Goal: Task Accomplishment & Management: Use online tool/utility

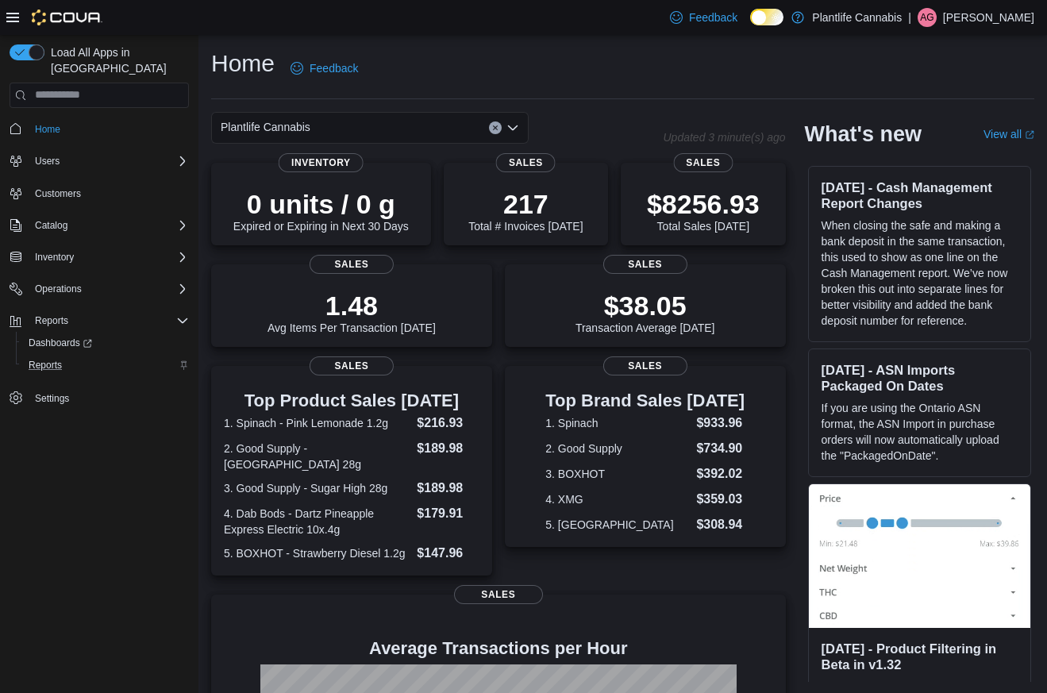
click at [71, 356] on div "Reports" at bounding box center [105, 365] width 167 height 19
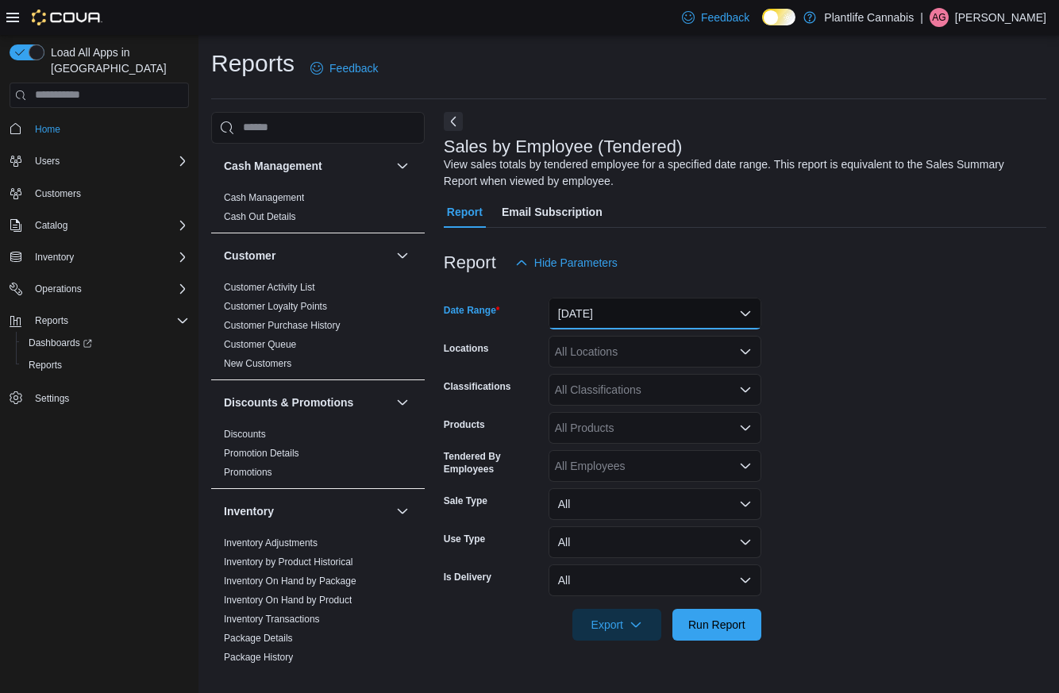
click at [682, 312] on button "[DATE]" at bounding box center [655, 314] width 213 height 32
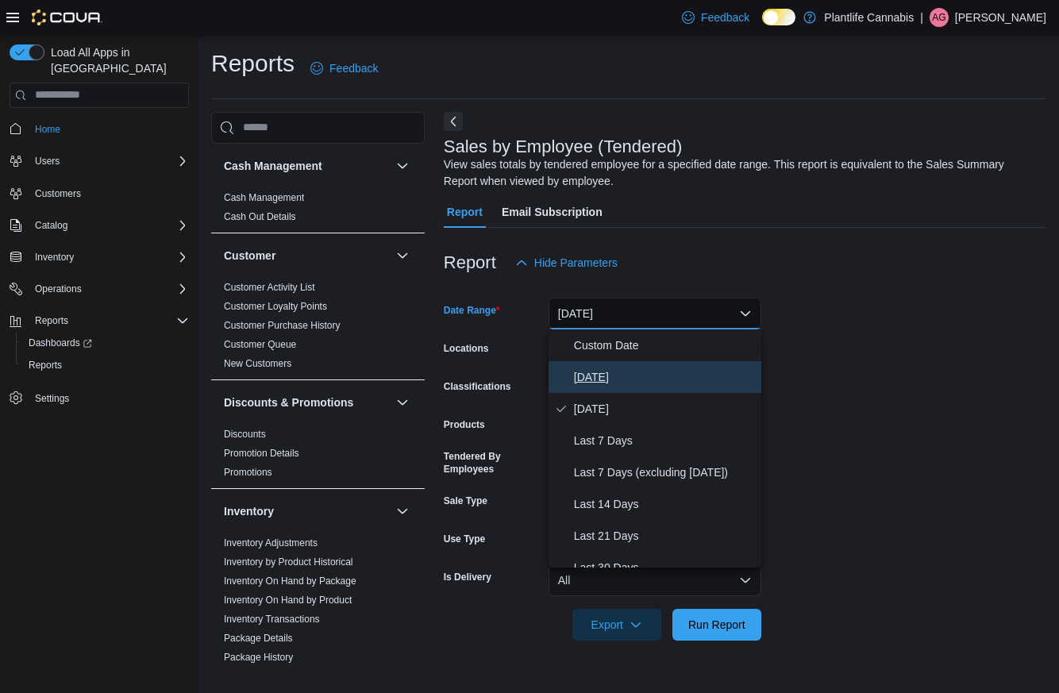
click at [674, 382] on span "[DATE]" at bounding box center [664, 377] width 181 height 19
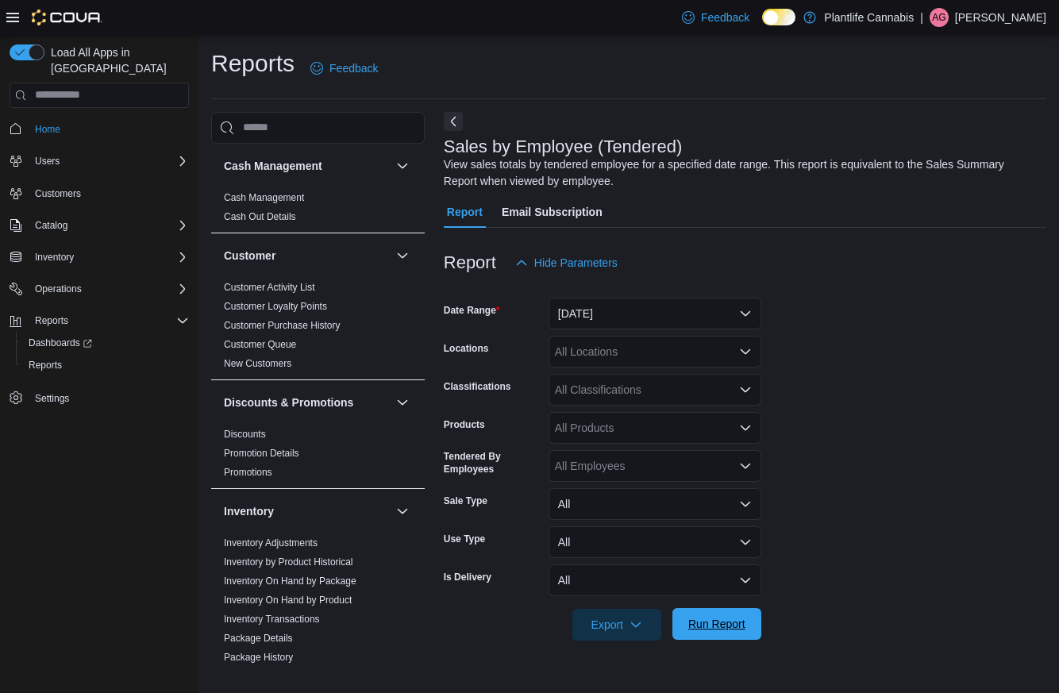
click at [734, 627] on span "Run Report" at bounding box center [716, 624] width 57 height 16
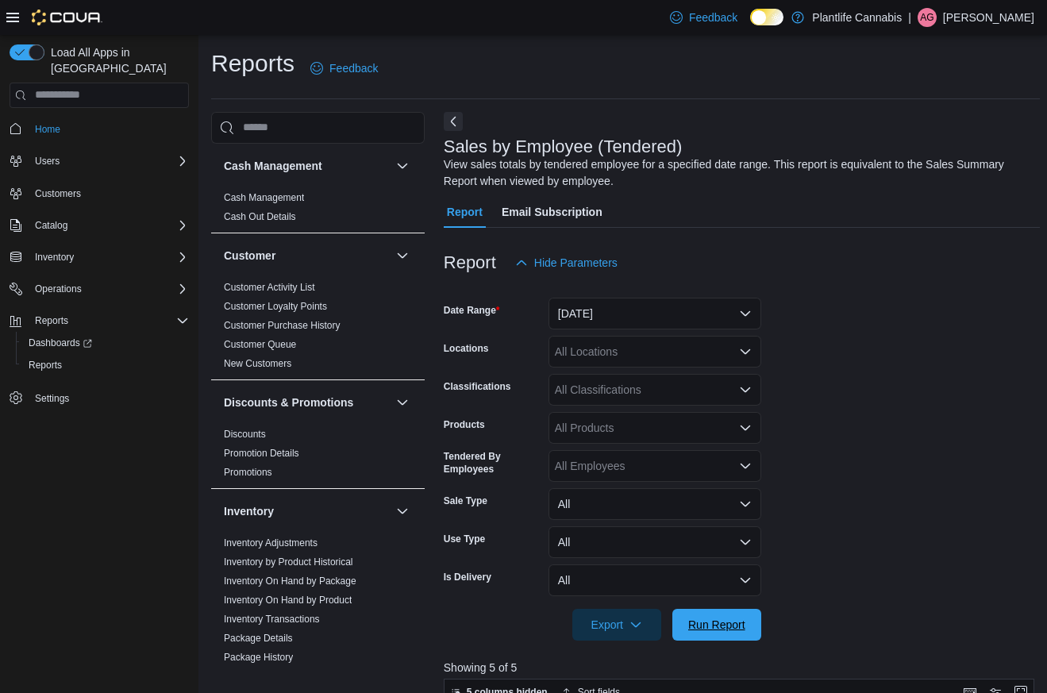
drag, startPoint x: 738, startPoint y: 637, endPoint x: 897, endPoint y: 401, distance: 284.8
click at [738, 637] on span "Run Report" at bounding box center [717, 625] width 70 height 32
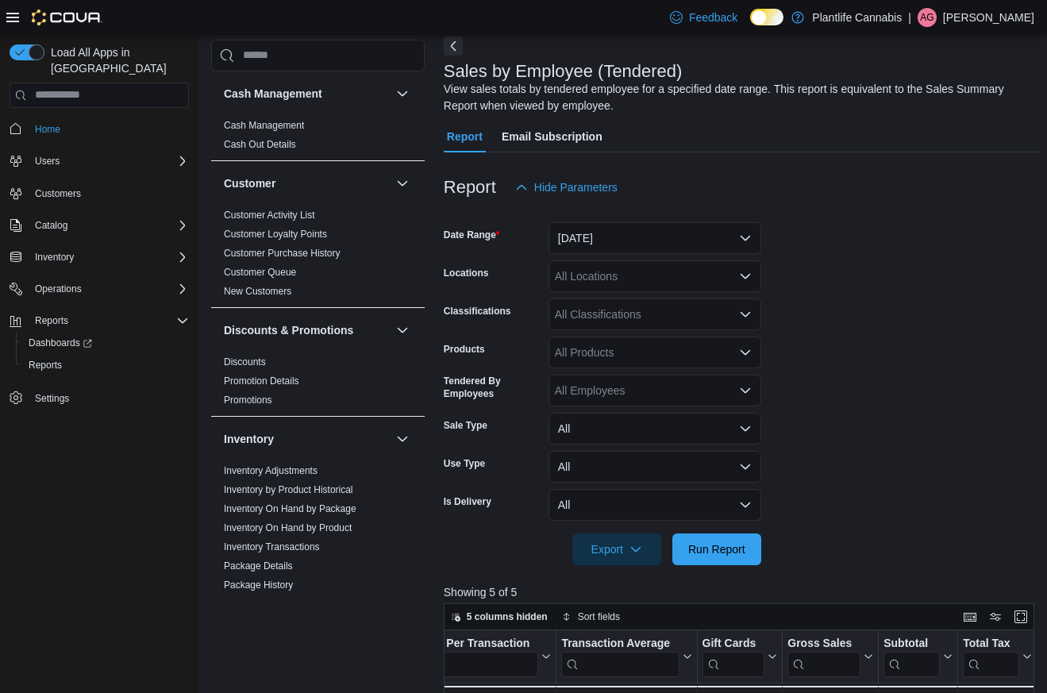
scroll to position [73, 0]
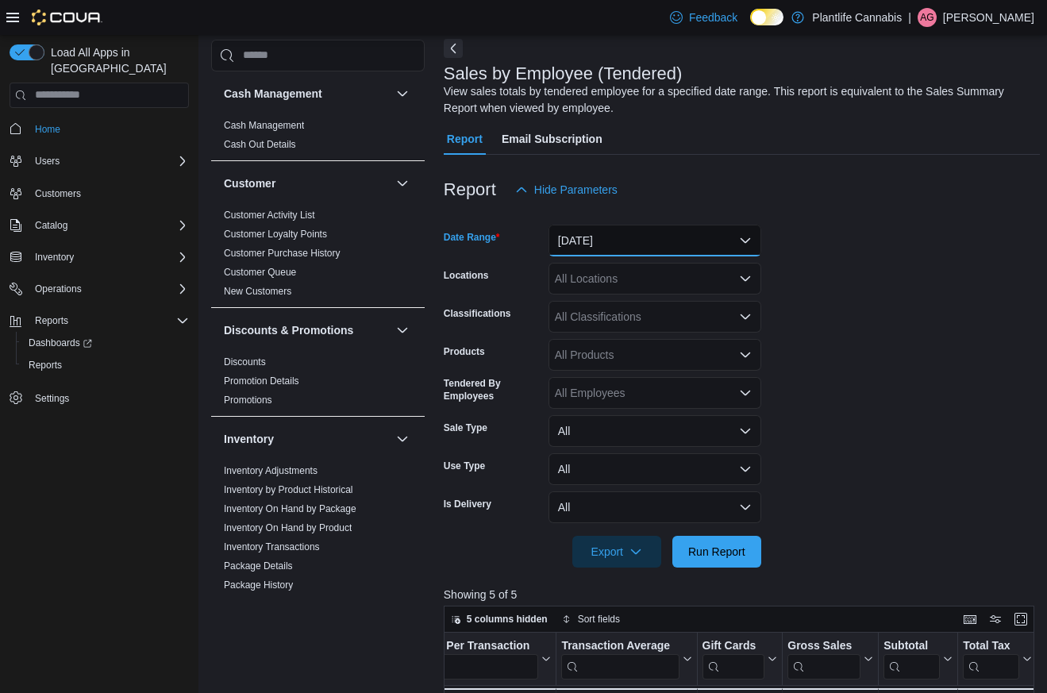
click at [656, 233] on button "[DATE]" at bounding box center [655, 241] width 213 height 32
drag, startPoint x: 707, startPoint y: 236, endPoint x: 690, endPoint y: 248, distance: 20.5
click at [707, 236] on button "[DATE]" at bounding box center [655, 241] width 213 height 32
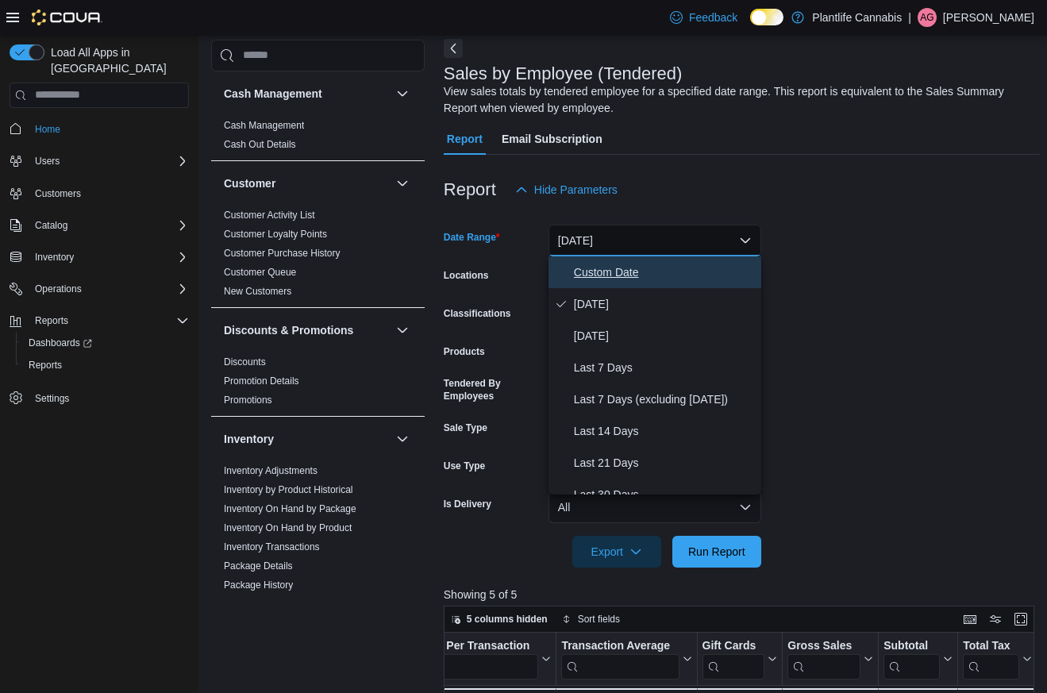
click at [661, 263] on span "Custom Date" at bounding box center [664, 272] width 181 height 19
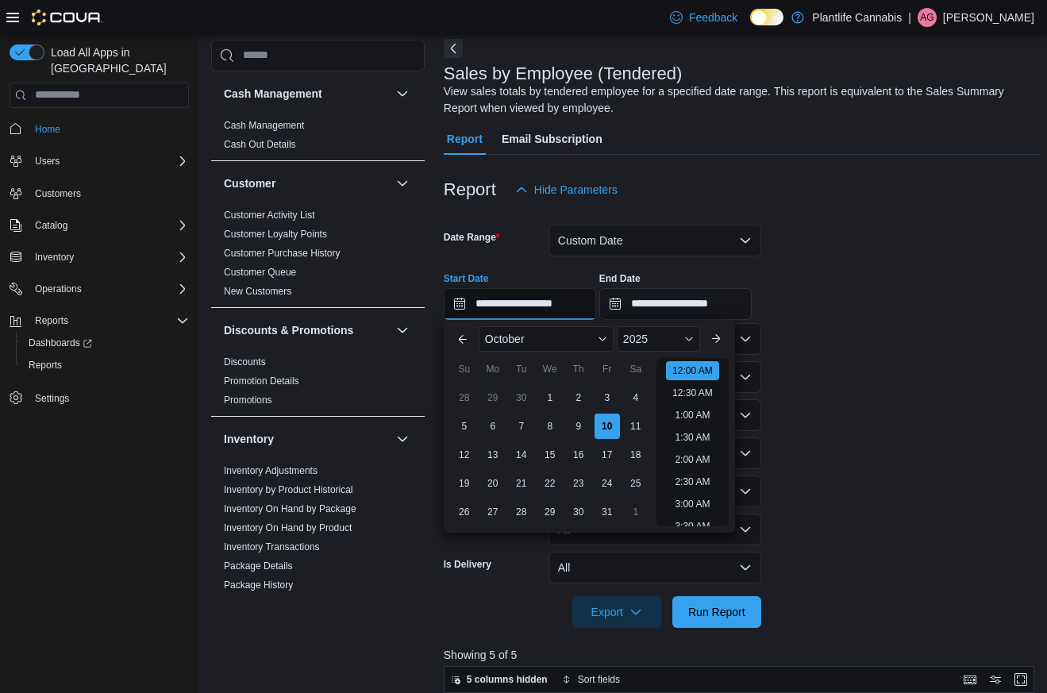
click at [528, 299] on input "**********" at bounding box center [520, 304] width 152 height 32
click at [690, 405] on li "4:30 PM" at bounding box center [693, 401] width 48 height 19
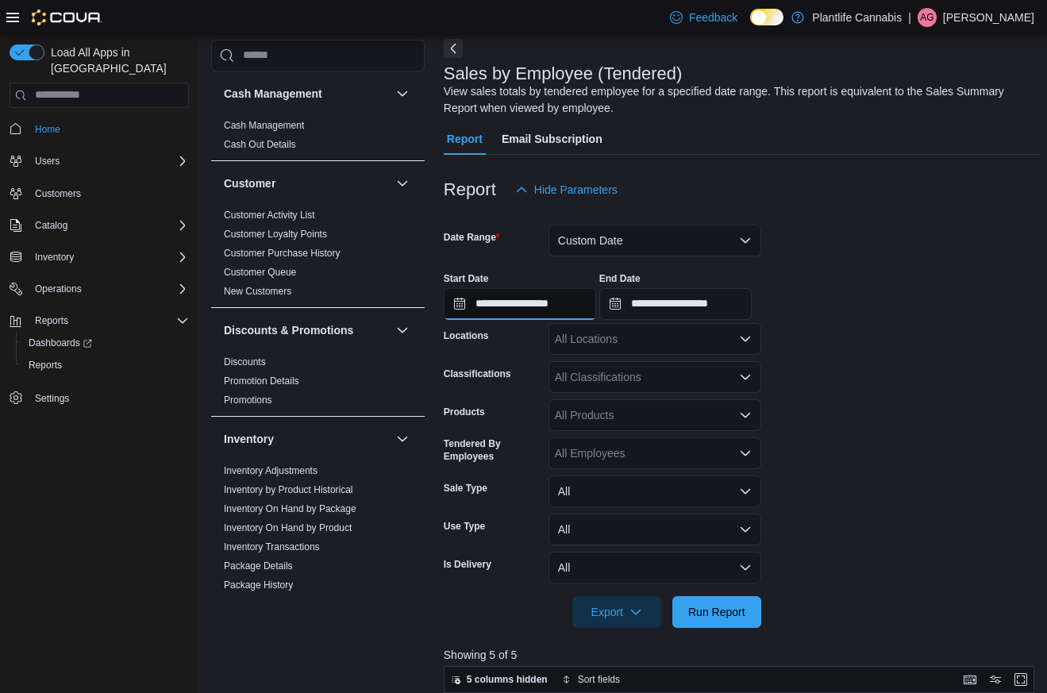
click at [589, 302] on input "**********" at bounding box center [520, 304] width 152 height 32
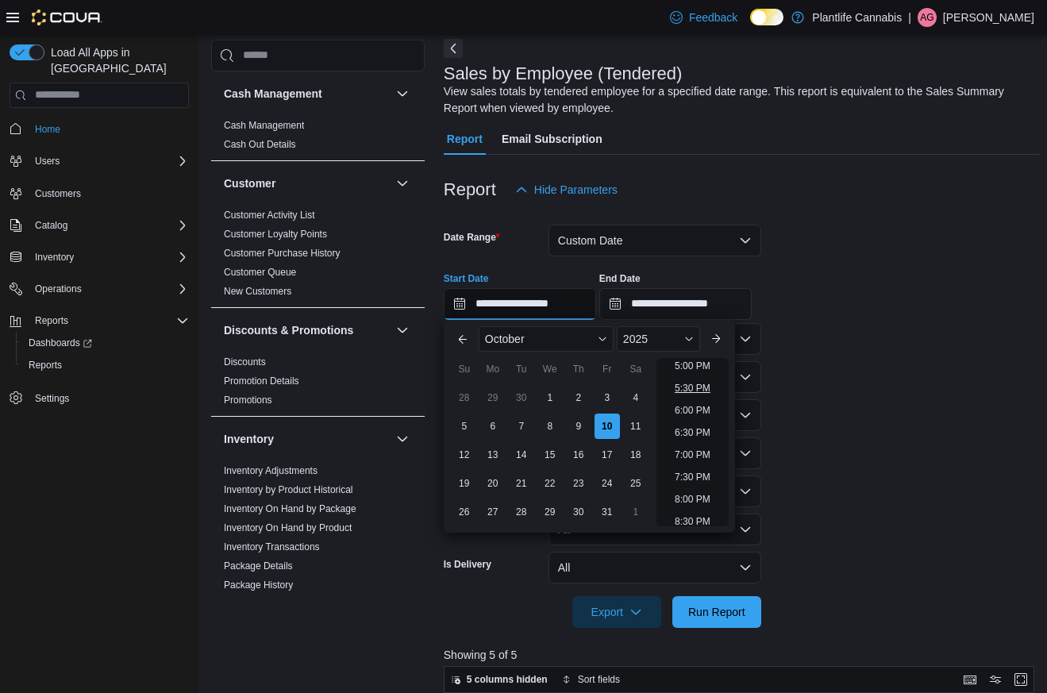
scroll to position [750, 0]
click at [690, 398] on li "5:30 PM" at bounding box center [693, 398] width 48 height 19
type input "**********"
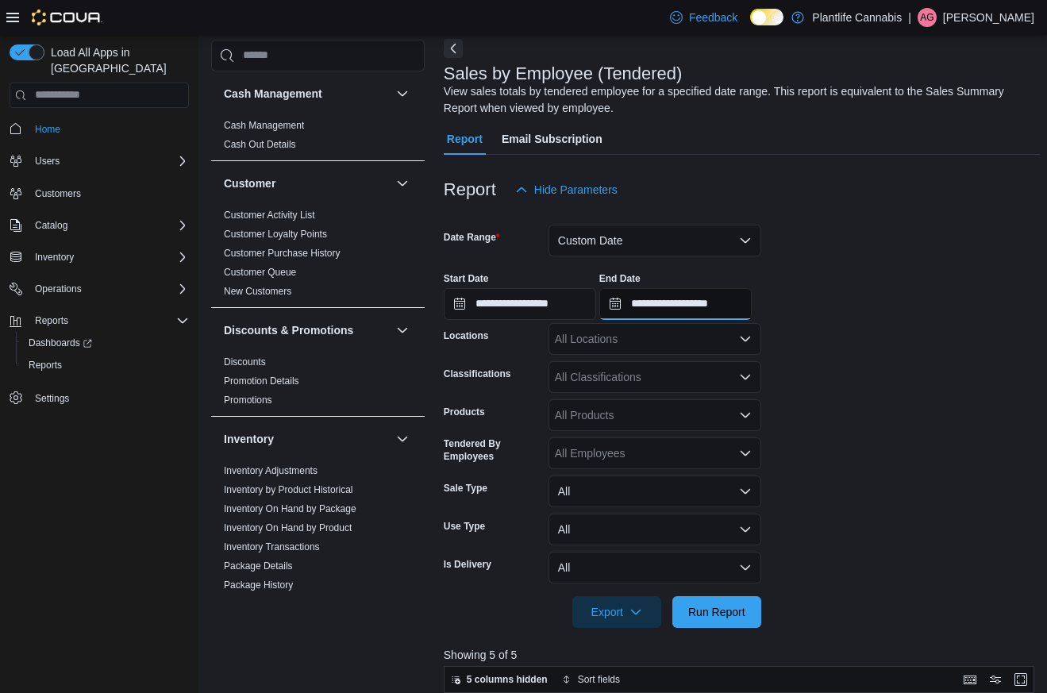
click at [700, 304] on input "**********" at bounding box center [676, 304] width 152 height 32
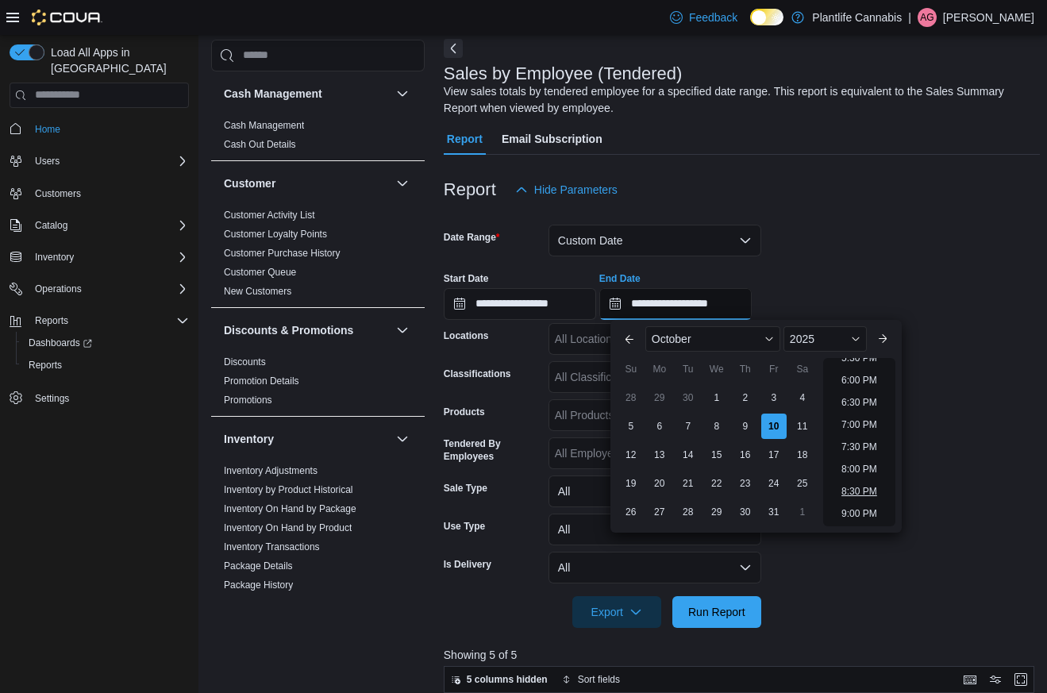
scroll to position [794, 0]
click at [855, 508] on li "9:00 PM" at bounding box center [859, 510] width 48 height 19
type input "**********"
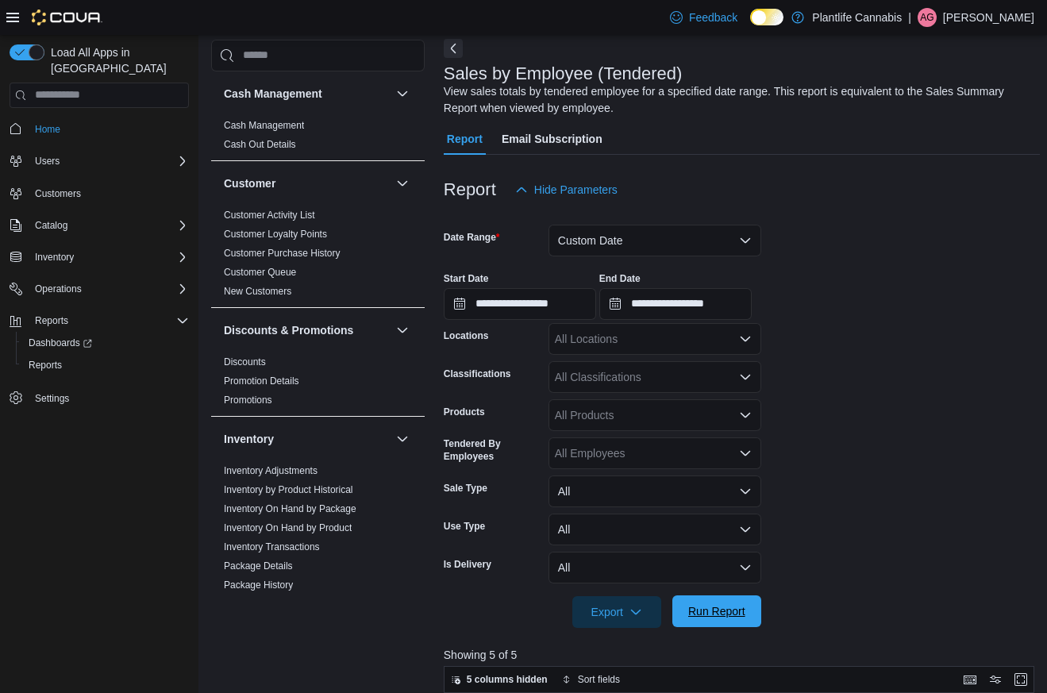
click at [706, 620] on span "Run Report" at bounding box center [717, 612] width 70 height 32
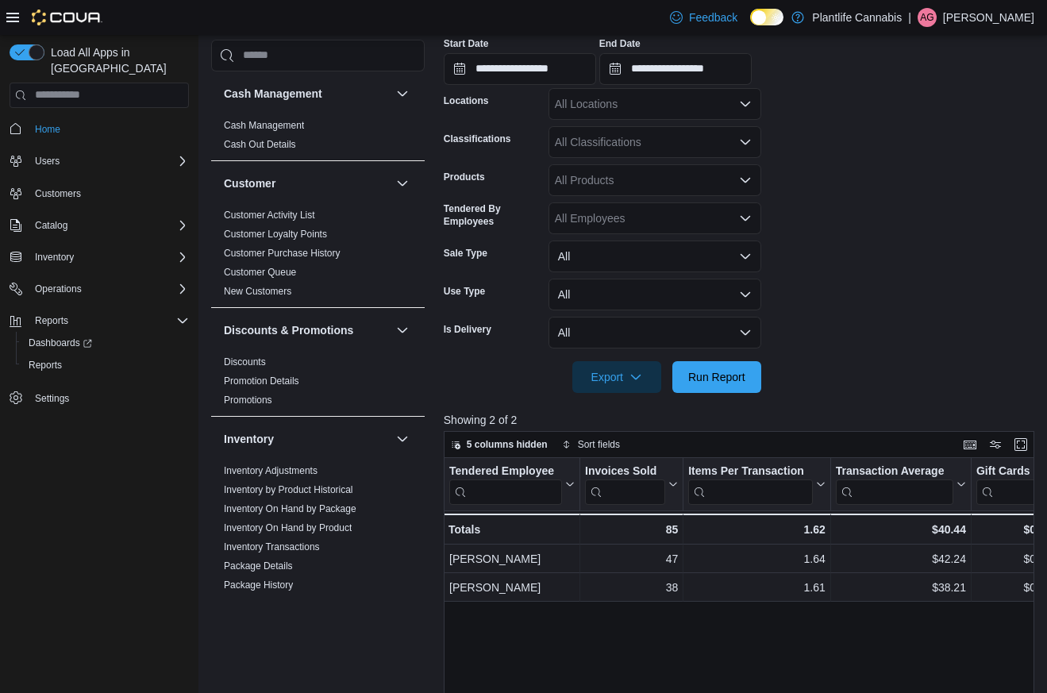
scroll to position [155, 0]
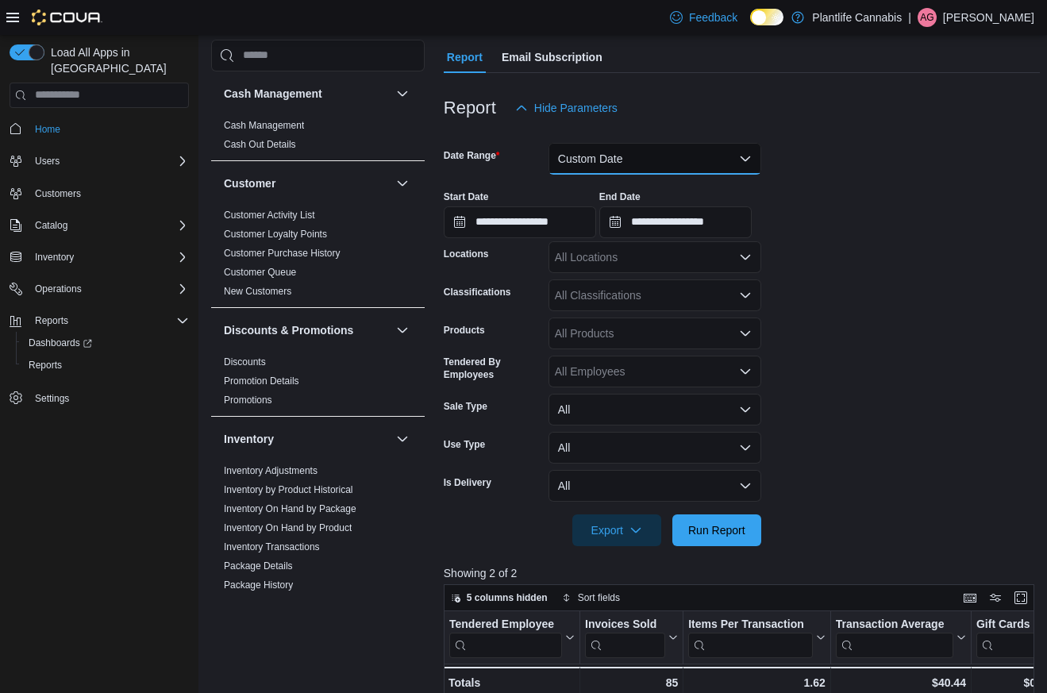
click at [661, 164] on button "Custom Date" at bounding box center [655, 159] width 213 height 32
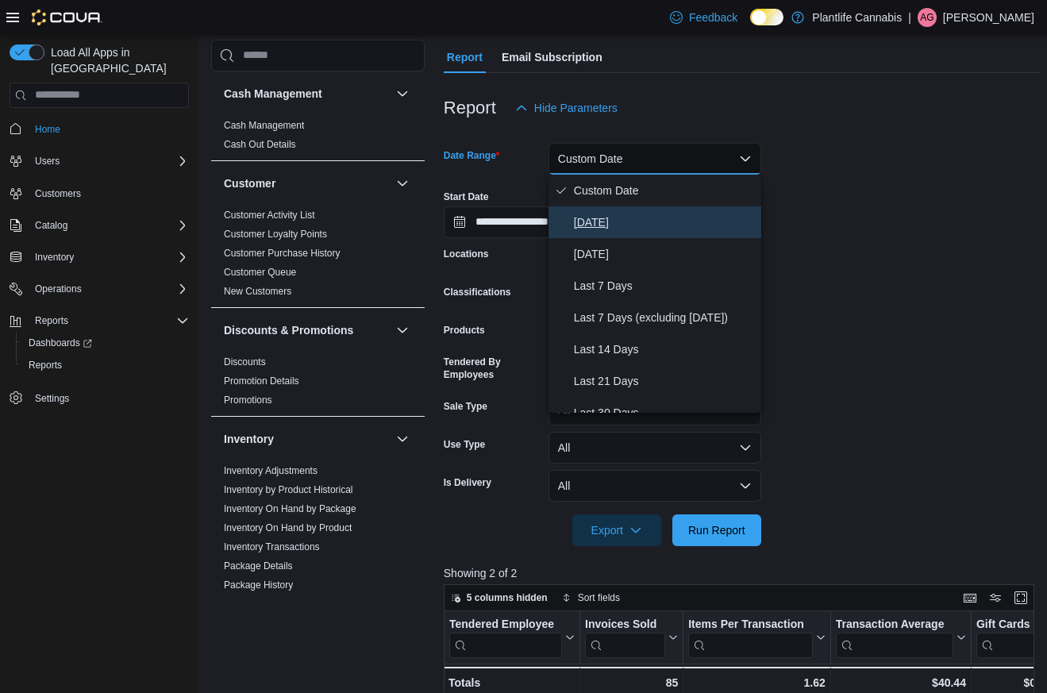
click at [612, 213] on span "[DATE]" at bounding box center [664, 222] width 181 height 19
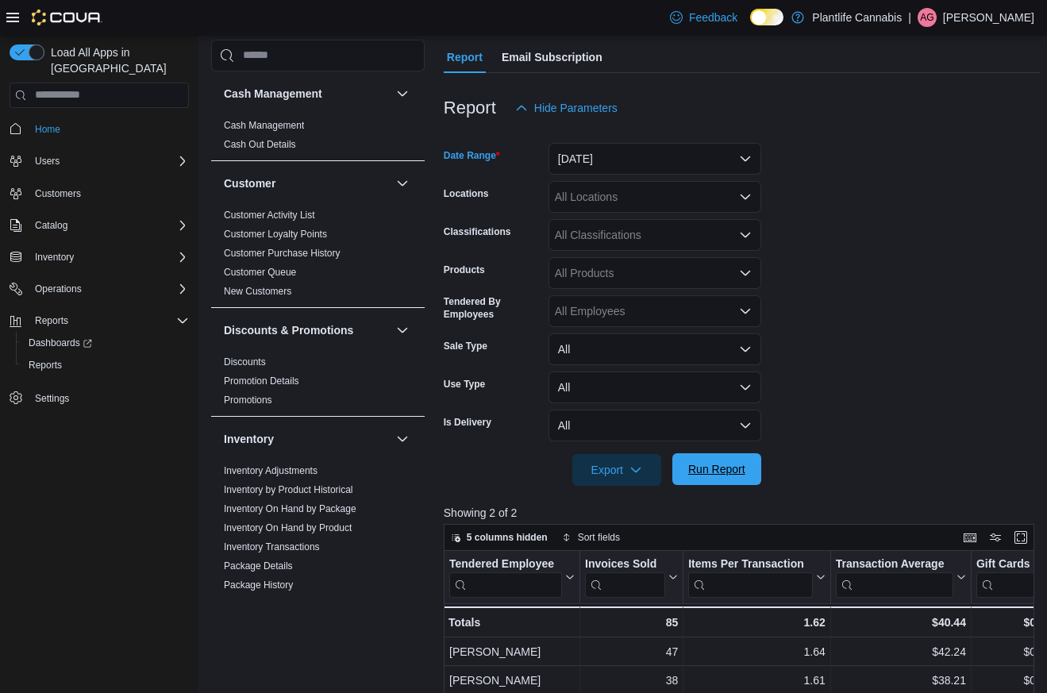
click at [714, 474] on span "Run Report" at bounding box center [716, 469] width 57 height 16
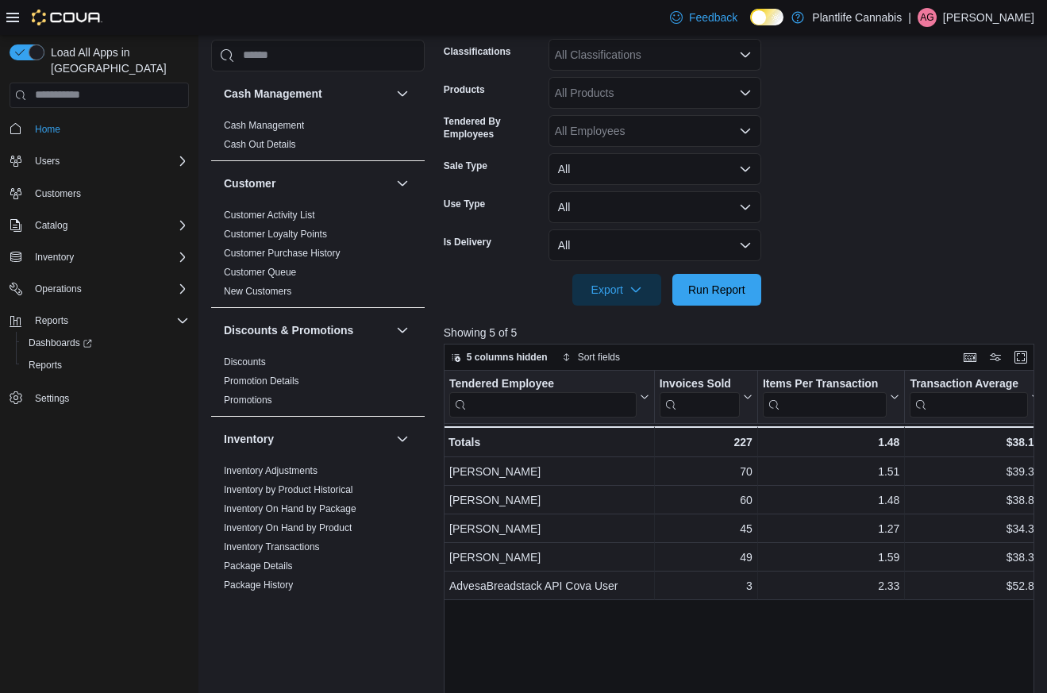
scroll to position [0, 3]
